Goal: Information Seeking & Learning: Learn about a topic

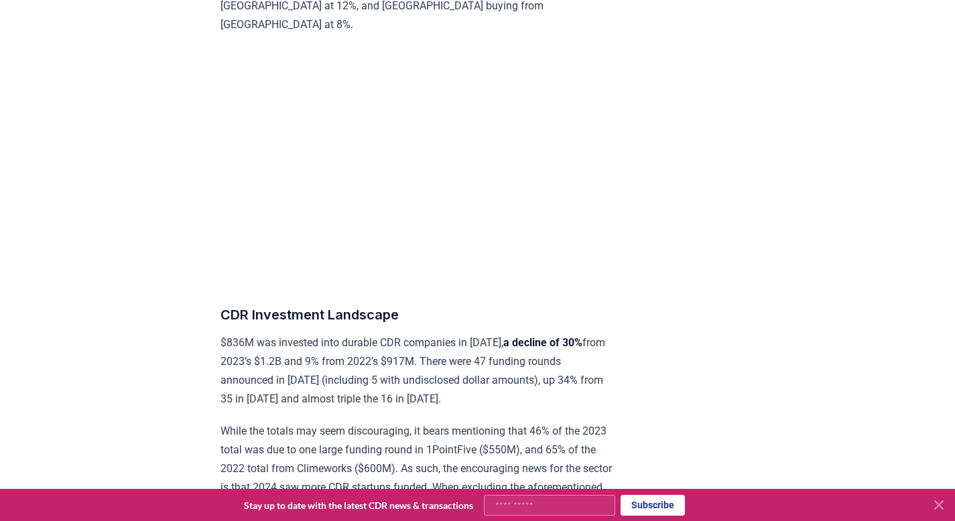
scroll to position [12395, 0]
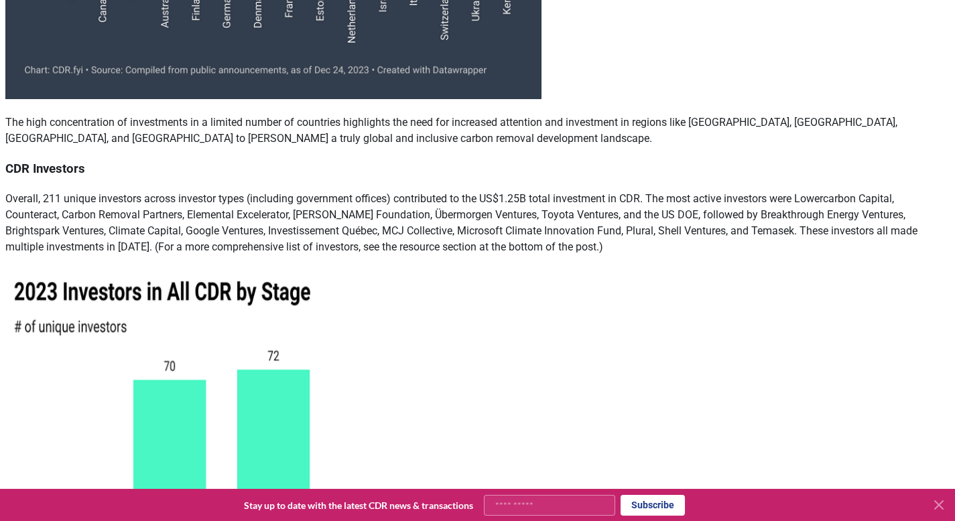
scroll to position [7050, 0]
drag, startPoint x: 809, startPoint y: 271, endPoint x: 776, endPoint y: 261, distance: 34.3
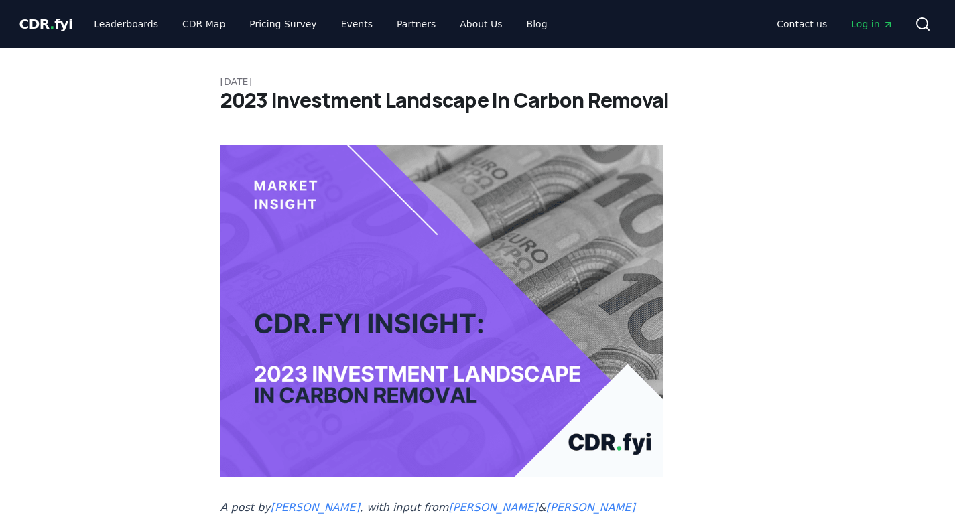
scroll to position [7050, 0]
